Goal: Find contact information: Find contact information

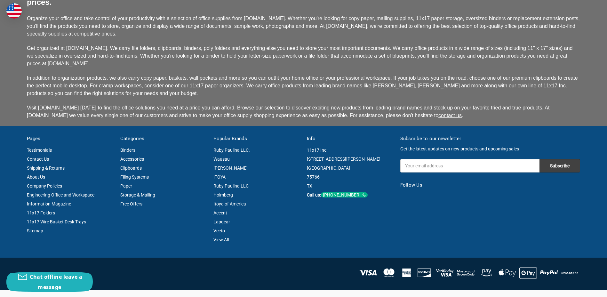
scroll to position [1650, 0]
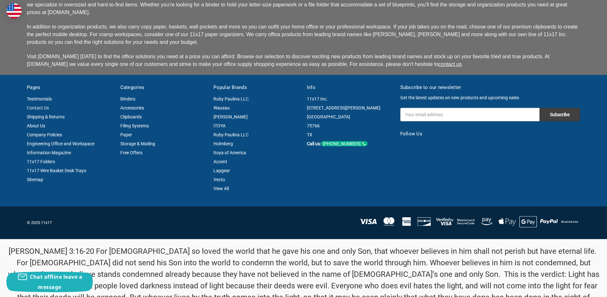
click at [34, 105] on link "Contact Us" at bounding box center [38, 107] width 22 height 5
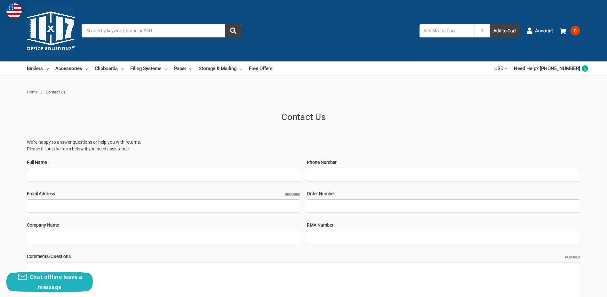
click at [46, 30] on img at bounding box center [51, 31] width 48 height 48
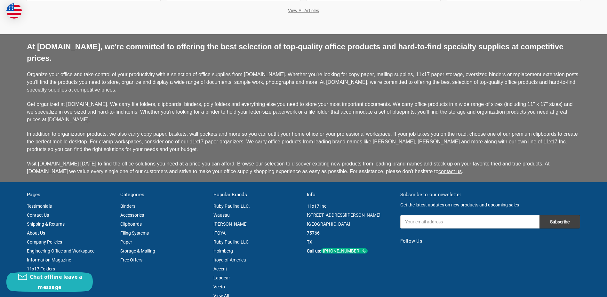
scroll to position [1650, 0]
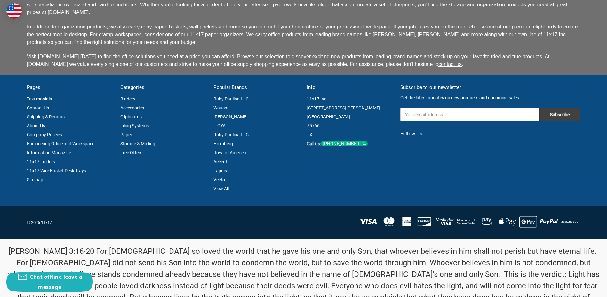
click at [357, 141] on div "[PHONE_NUMBER]" at bounding box center [344, 143] width 47 height 5
click at [35, 123] on link "About Us" at bounding box center [36, 125] width 18 height 5
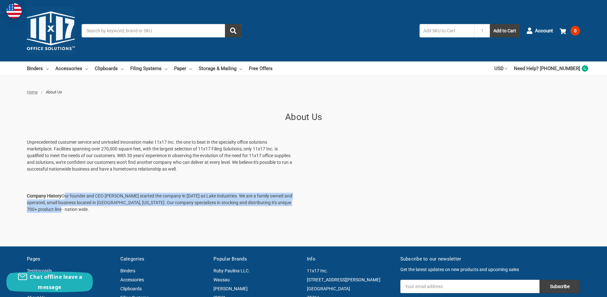
drag, startPoint x: 62, startPoint y: 194, endPoint x: 304, endPoint y: 209, distance: 242.9
click at [304, 209] on div "Company History Our founder and CEO Jack Webb started the company in 1994 as La…" at bounding box center [303, 206] width 553 height 27
copy p "Our founder and CEO Jack Webb started the company in 1994 as Lake Industries. W…"
